Goal: Task Accomplishment & Management: Manage account settings

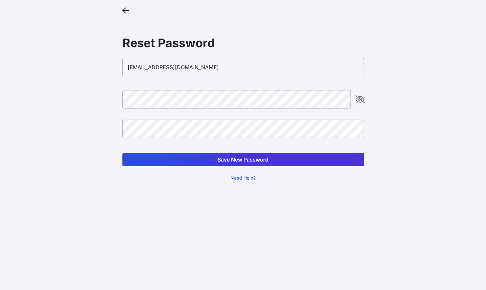
click at [194, 162] on button "Save New Password" at bounding box center [242, 159] width 241 height 13
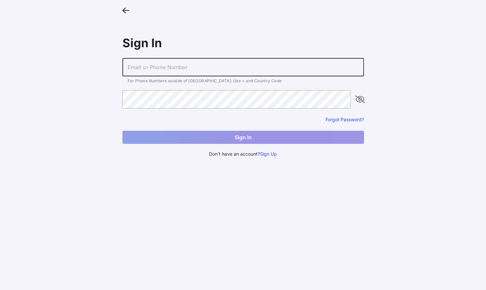
click at [168, 67] on input "text" at bounding box center [242, 67] width 241 height 18
type input "[EMAIL_ADDRESS][DOMAIN_NAME]"
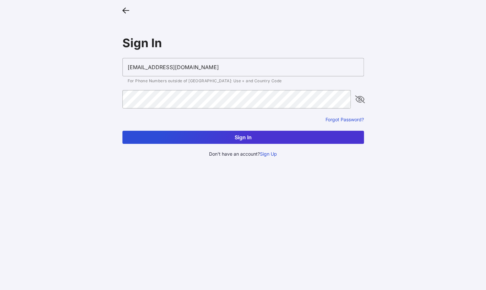
click at [188, 142] on button "Sign In" at bounding box center [242, 137] width 241 height 13
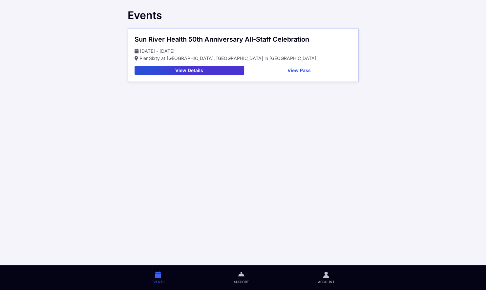
click at [300, 69] on button "View Pass" at bounding box center [299, 70] width 105 height 9
